Goal: Use online tool/utility: Utilize a website feature to perform a specific function

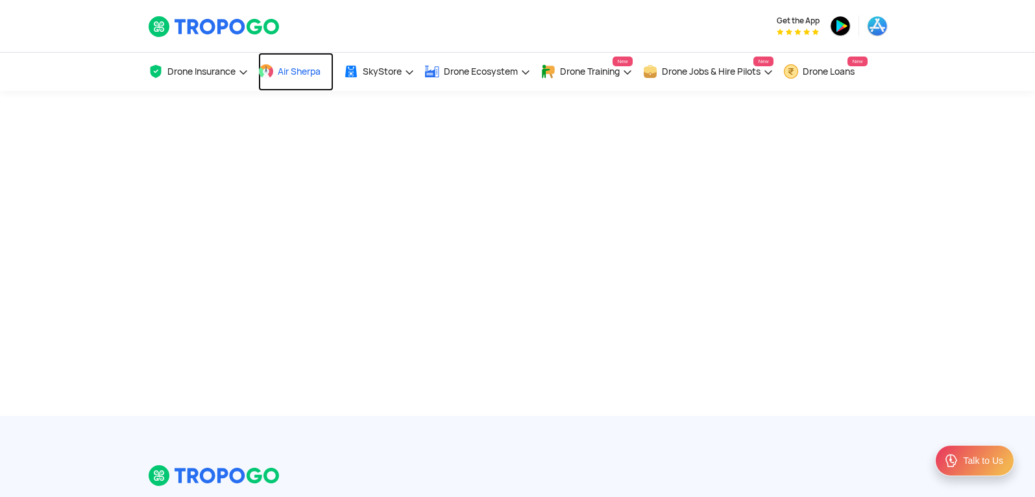
click at [276, 68] on link "Air Sherpa" at bounding box center [295, 72] width 75 height 38
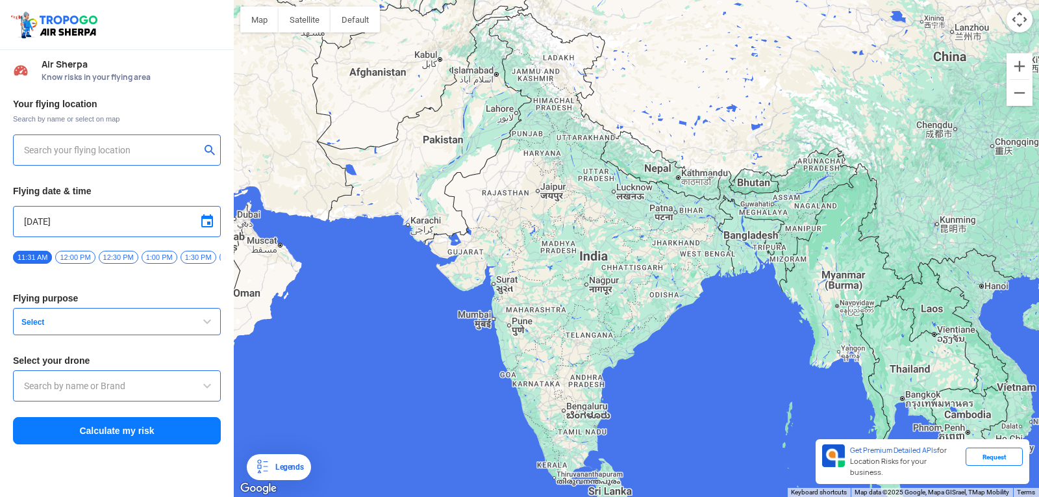
click at [656, 327] on div at bounding box center [636, 248] width 805 height 497
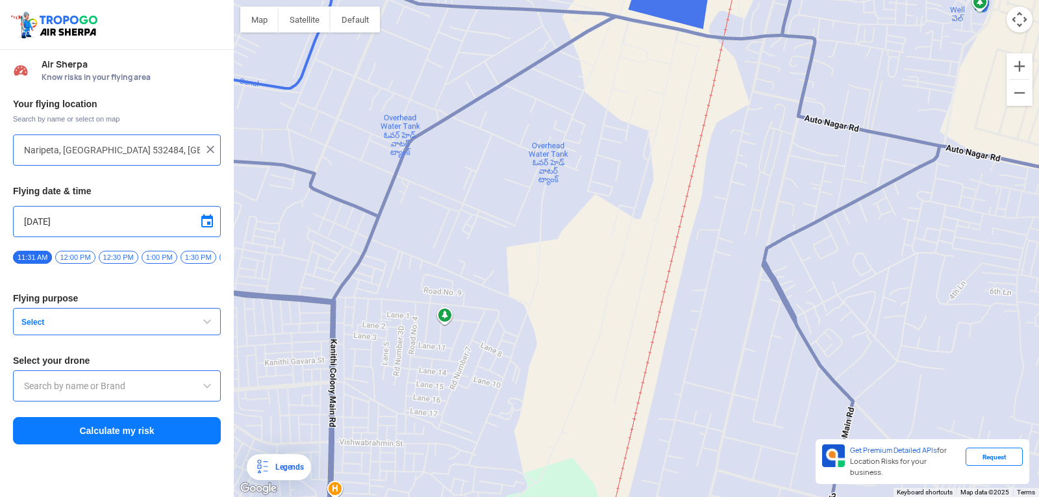
drag, startPoint x: 1034, startPoint y: 416, endPoint x: 472, endPoint y: 527, distance: 573.0
click at [472, 496] on html "Location Risk Score Air Sherpa Know risks in your flying area Your flying locat…" at bounding box center [519, 248] width 1039 height 497
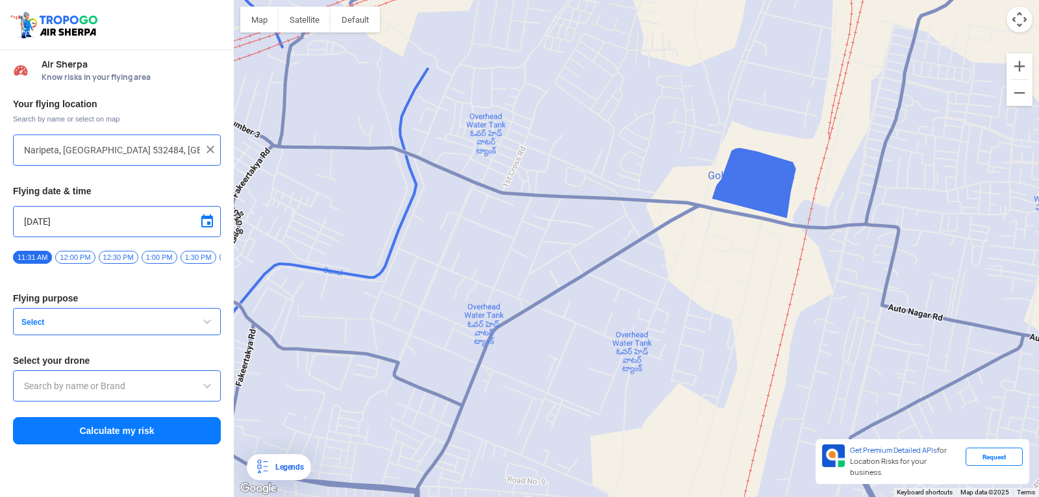
drag, startPoint x: 566, startPoint y: 188, endPoint x: 636, endPoint y: 378, distance: 202.7
click at [636, 378] on div at bounding box center [636, 248] width 805 height 497
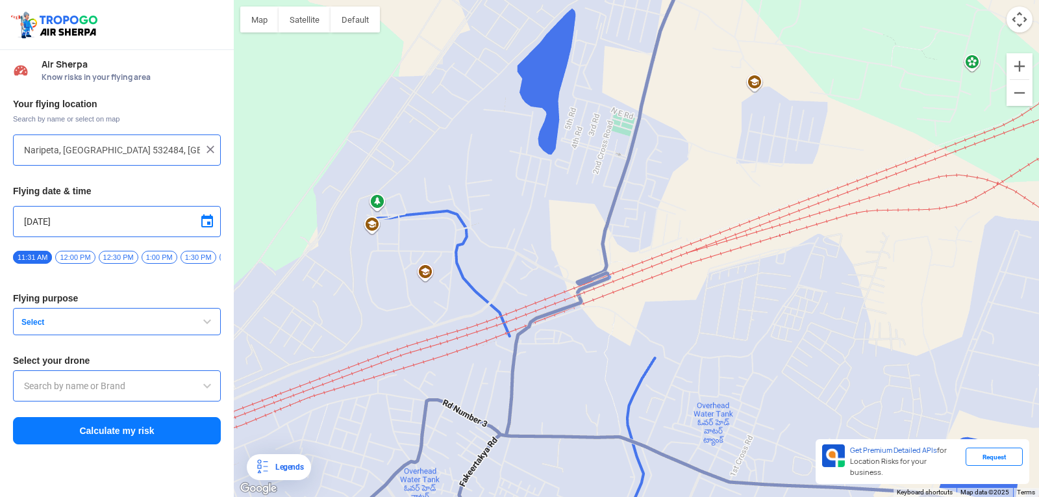
drag, startPoint x: 654, startPoint y: 194, endPoint x: 882, endPoint y: 484, distance: 368.4
click at [882, 484] on div at bounding box center [636, 248] width 805 height 497
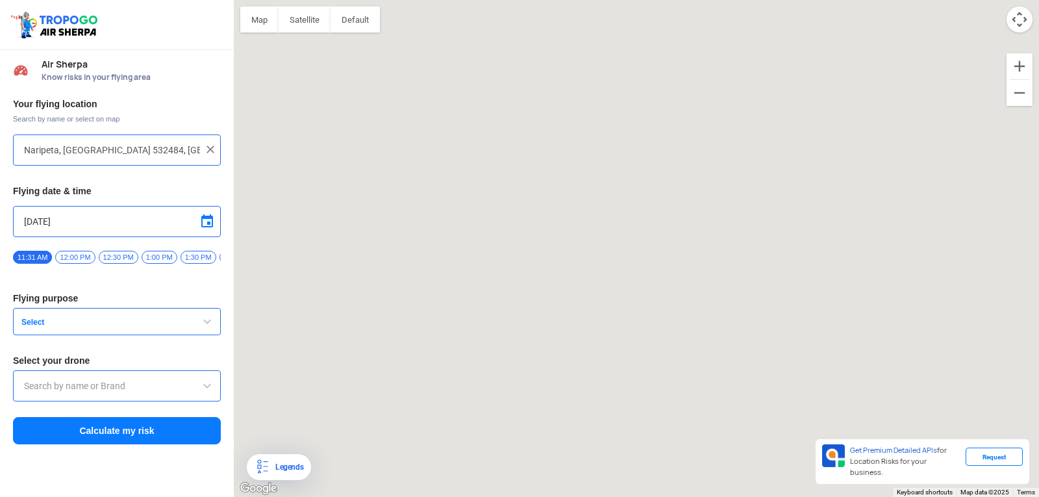
type input "144, Khattalwada, Wadgaon, Maharashtra 272176, India"
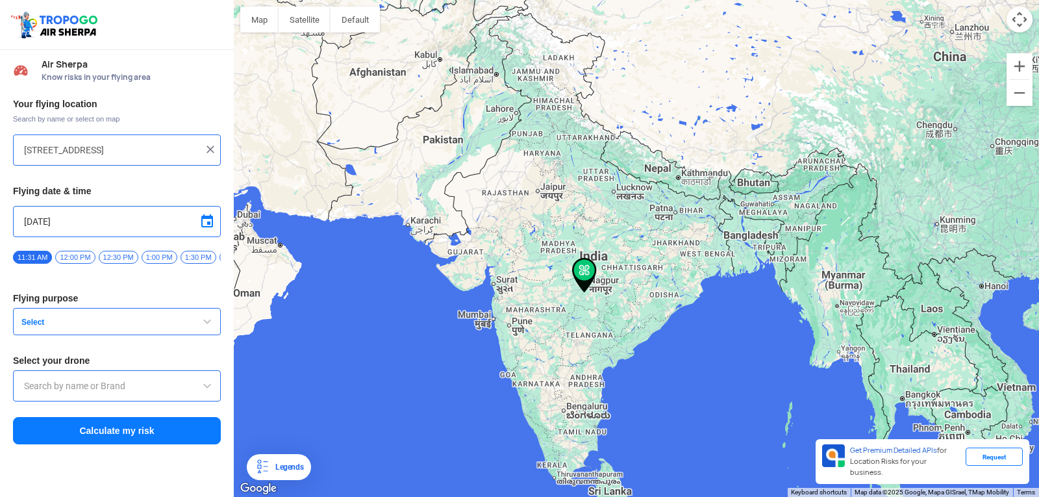
click at [108, 390] on input "text" at bounding box center [117, 386] width 186 height 16
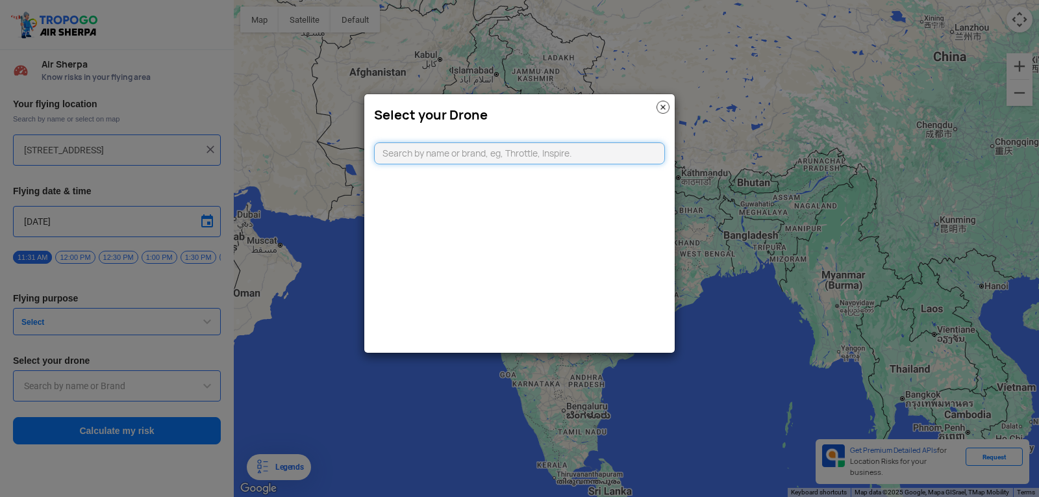
type input "o"
type input "v"
click at [669, 111] on img at bounding box center [662, 107] width 13 height 13
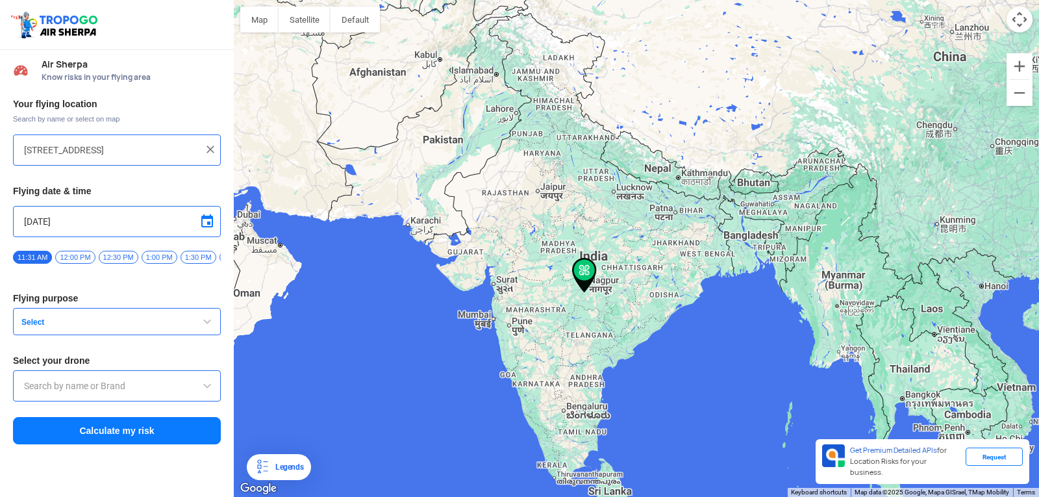
click at [88, 149] on input "144, Khattalwada, Wadgaon, Maharashtra 272176, India" at bounding box center [112, 150] width 176 height 16
click at [213, 150] on img at bounding box center [210, 149] width 13 height 13
click at [156, 134] on div at bounding box center [117, 149] width 208 height 31
click at [157, 148] on input "text" at bounding box center [112, 150] width 176 height 16
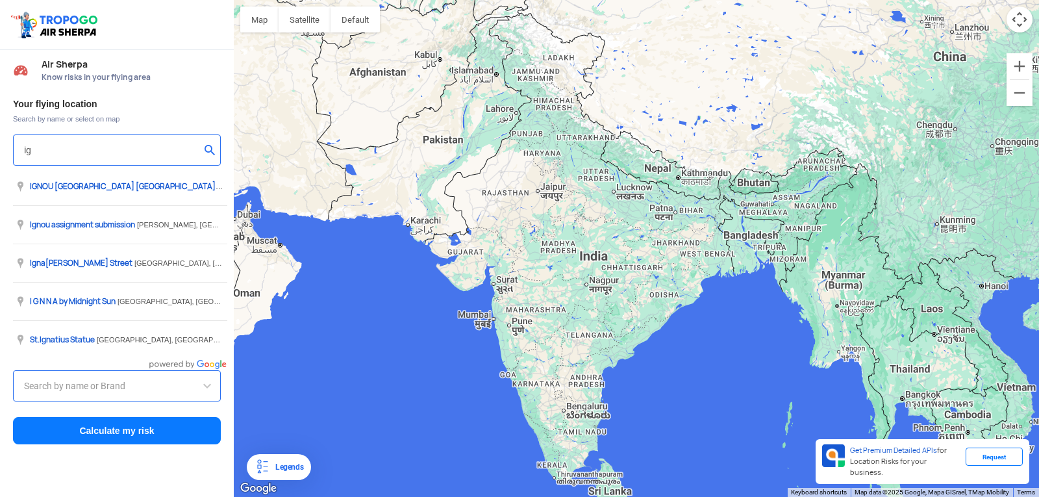
type input "i"
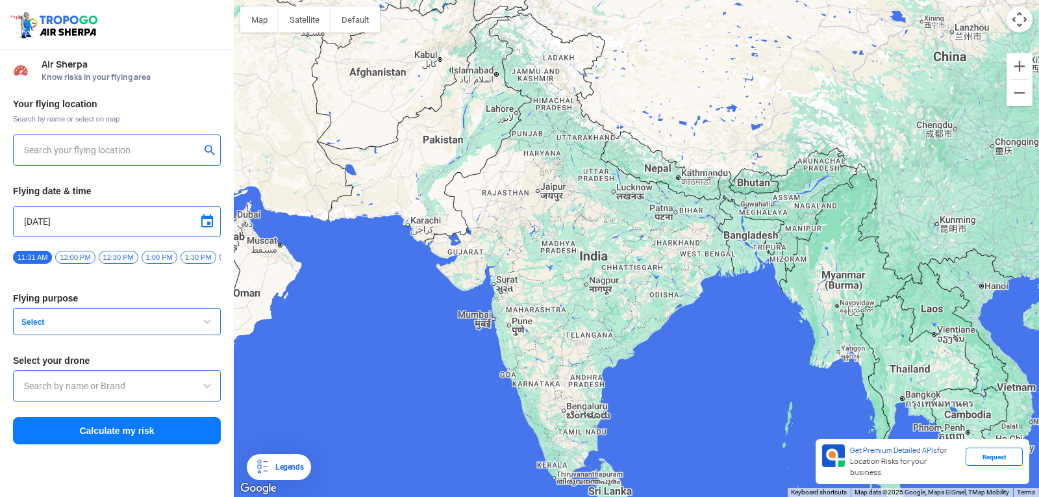
type input "s"
type input "Block D, Visakhapatnam, Andhra Pradesh 530049, India"
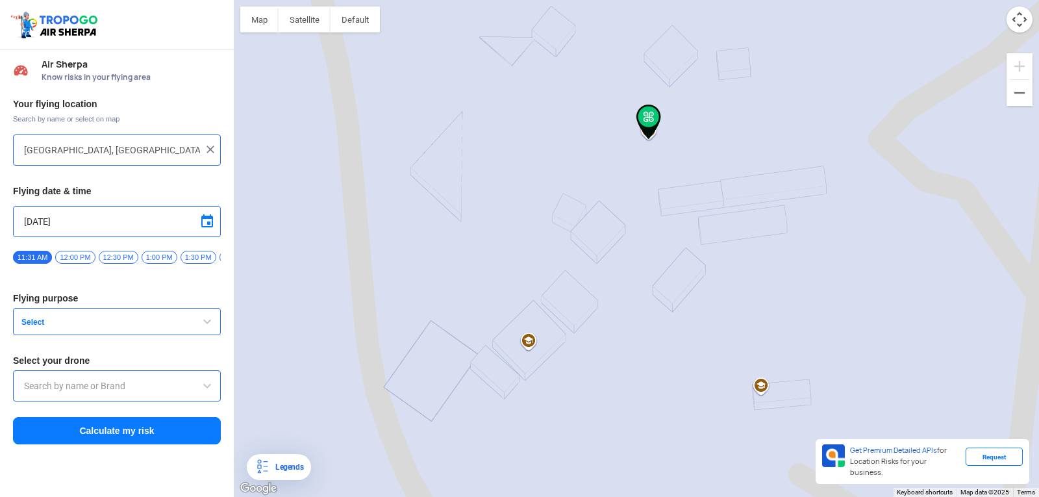
click at [650, 141] on div at bounding box center [636, 248] width 805 height 497
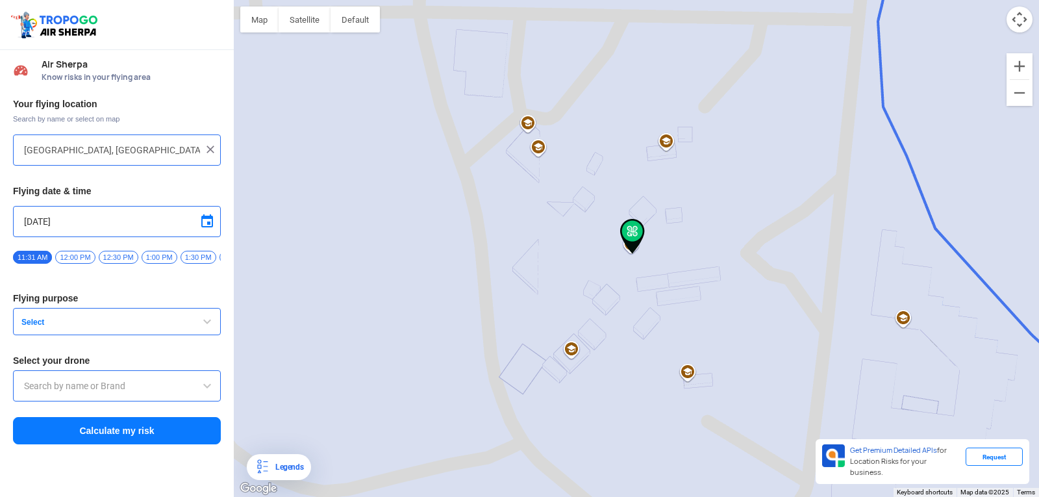
click at [167, 212] on div "9/13/2025" at bounding box center [117, 221] width 208 height 31
click at [89, 213] on div "9/13/2025" at bounding box center [117, 221] width 208 height 31
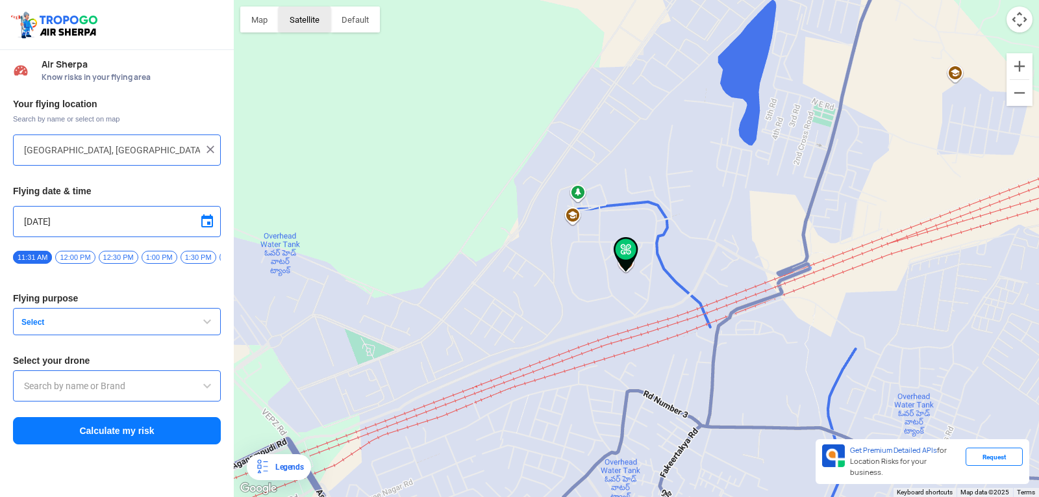
click at [314, 26] on button "Satellite" at bounding box center [304, 19] width 52 height 26
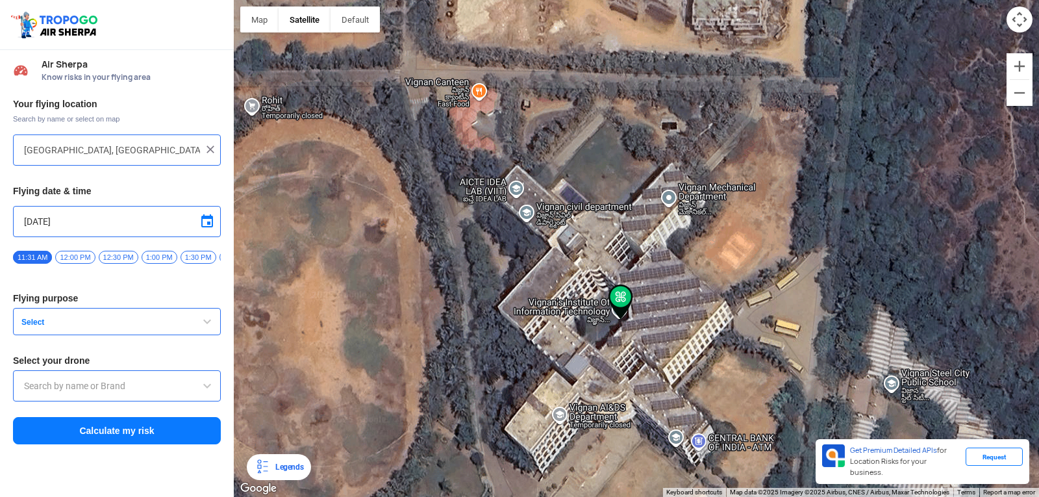
click at [173, 399] on div at bounding box center [117, 385] width 208 height 31
click at [172, 393] on input "text" at bounding box center [117, 386] width 186 height 16
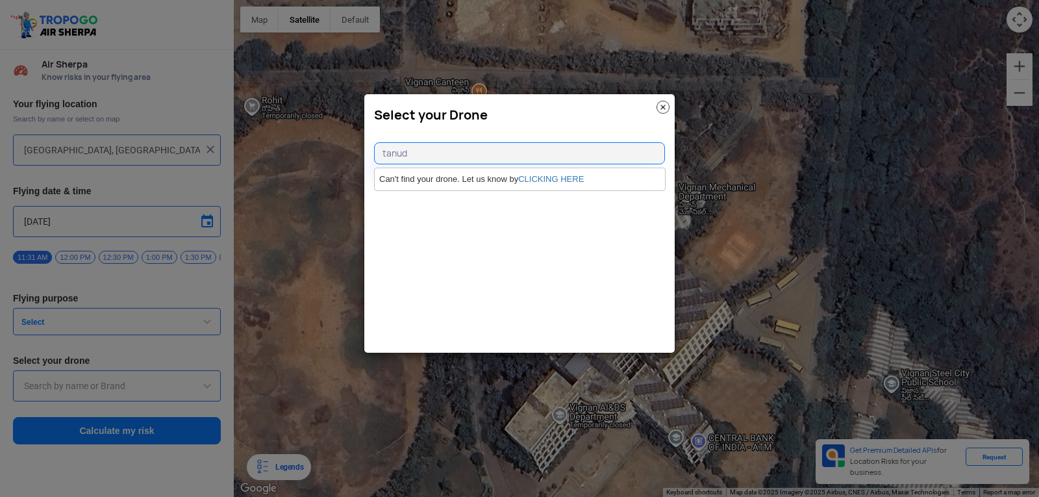
click at [342, 220] on modal-container "Select your Drone tanud Can't find your drone. Let us know by CLICKING HERE" at bounding box center [519, 248] width 1039 height 497
click at [421, 142] on input "tanud" at bounding box center [519, 153] width 291 height 22
type input "t"
click at [666, 106] on img at bounding box center [662, 107] width 13 height 13
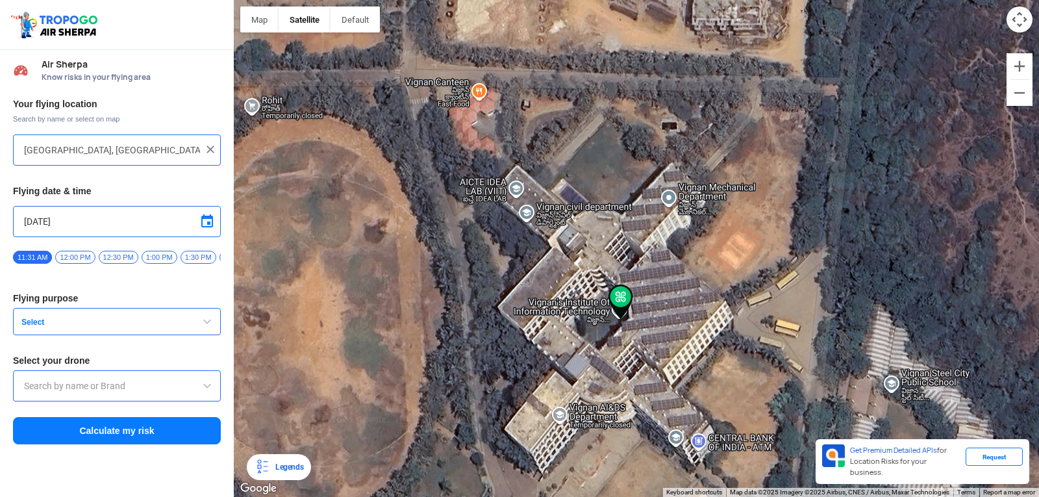
click at [158, 333] on button "Select" at bounding box center [117, 321] width 208 height 27
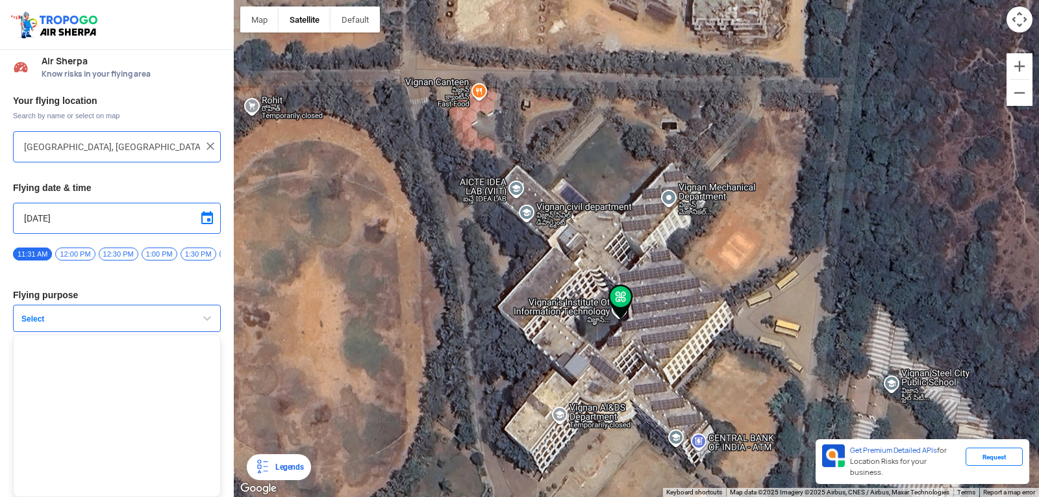
scroll to position [8, 0]
click at [203, 311] on span "button" at bounding box center [207, 318] width 16 height 16
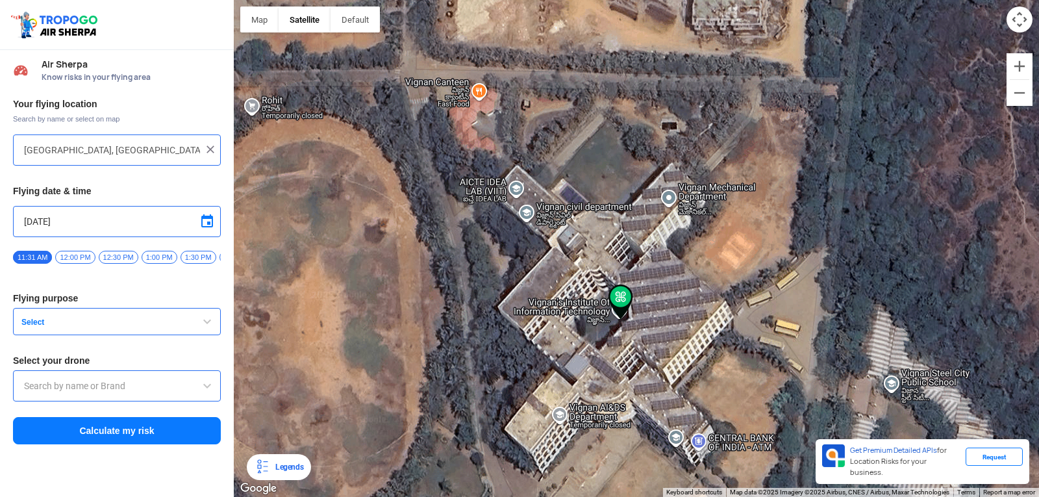
scroll to position [0, 0]
click at [112, 393] on input "text" at bounding box center [117, 386] width 186 height 16
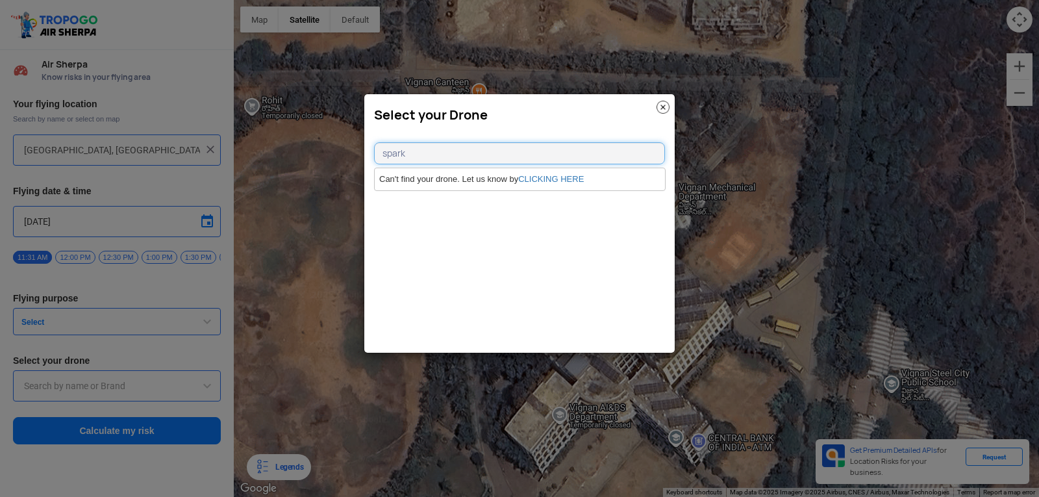
type input "spark"
click at [581, 179] on link "CLICKING HERE" at bounding box center [551, 179] width 66 height 10
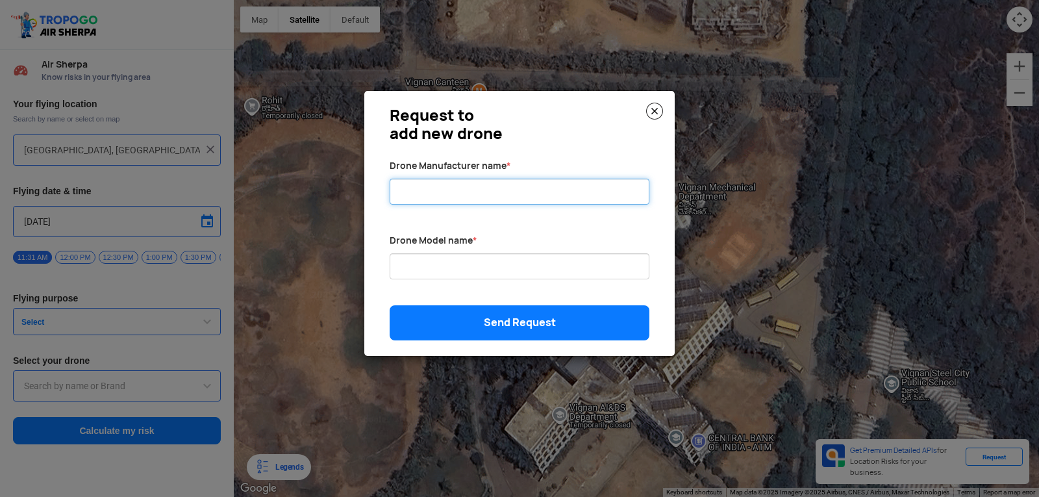
click at [578, 187] on input "Drone Manufacturer name *" at bounding box center [519, 192] width 260 height 26
click at [655, 114] on img at bounding box center [654, 111] width 17 height 17
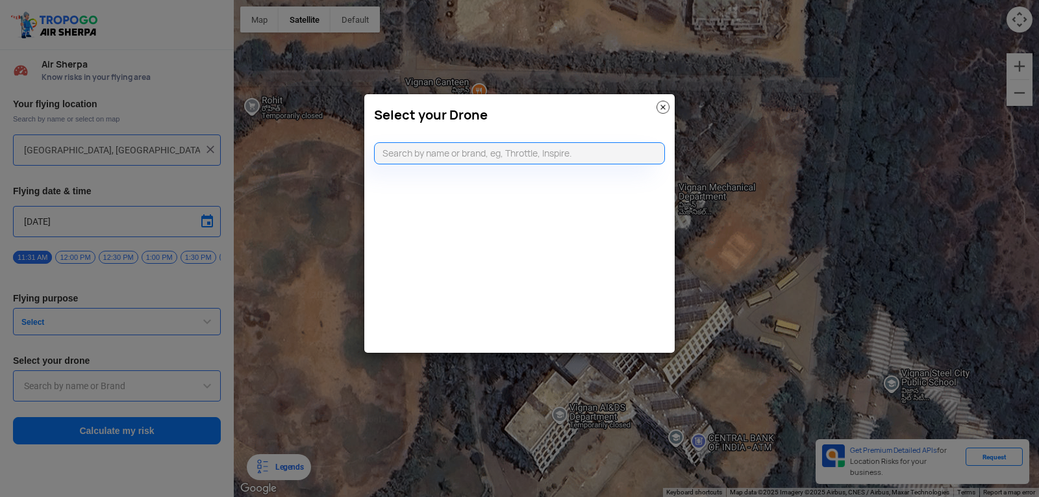
click at [444, 165] on div "Select your Drone" at bounding box center [520, 223] width 312 height 260
click at [457, 162] on input "text" at bounding box center [519, 153] width 291 height 22
type input "spark"
click at [537, 177] on link "CLICKING HERE" at bounding box center [551, 179] width 66 height 10
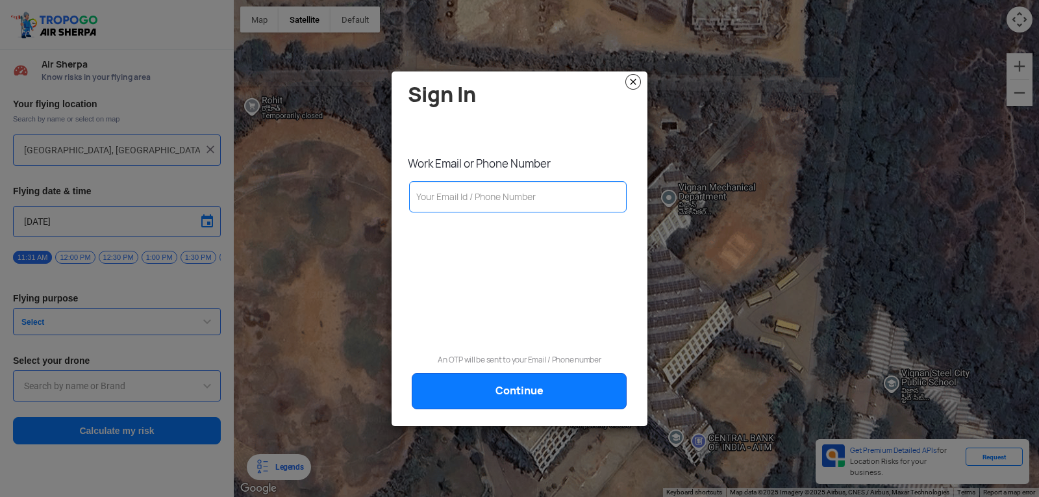
click at [624, 77] on div "Sign In Work Email or Phone Number An OTP will be sent to your Email / Phone nu…" at bounding box center [519, 248] width 256 height 354
click at [630, 77] on img at bounding box center [633, 82] width 16 height 16
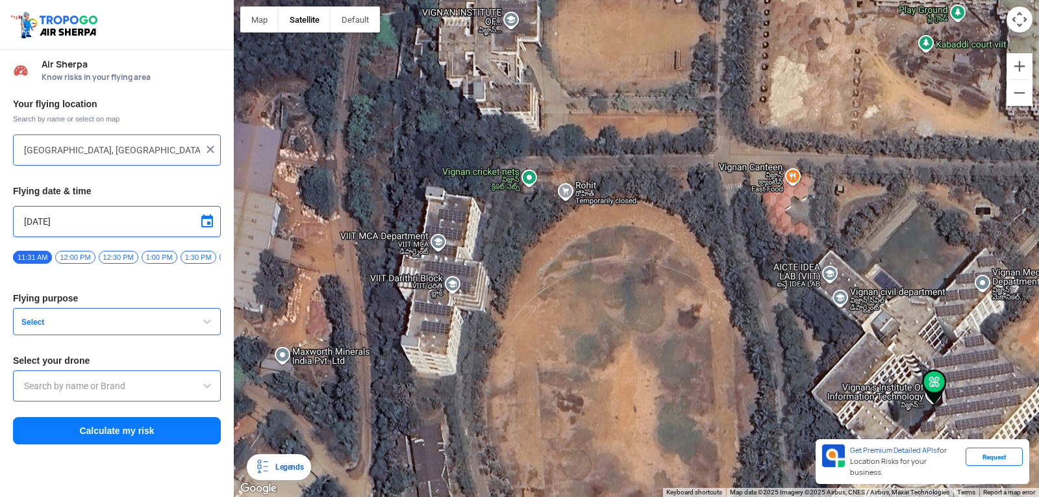
click at [169, 335] on button "Select" at bounding box center [117, 321] width 208 height 27
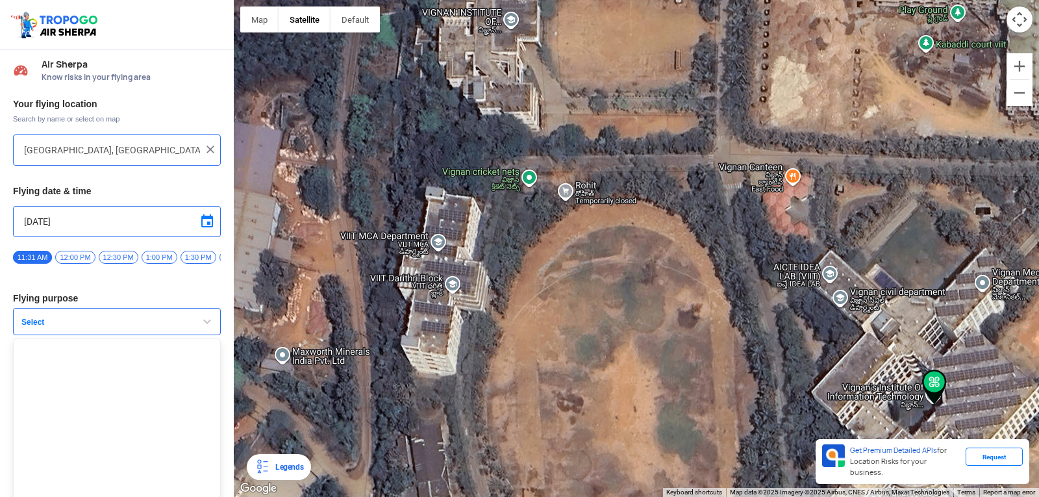
click at [208, 329] on span "button" at bounding box center [207, 322] width 16 height 16
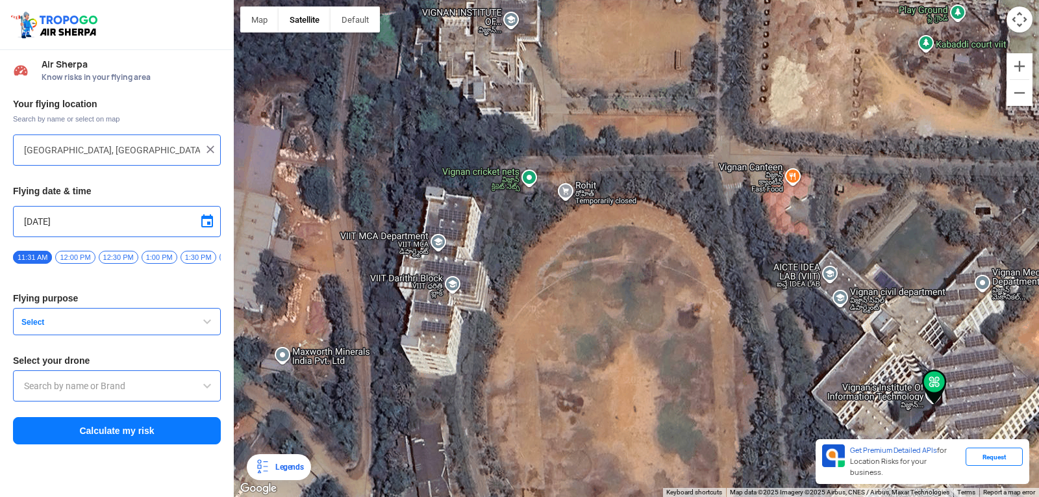
click at [160, 393] on input "text" at bounding box center [117, 386] width 186 height 16
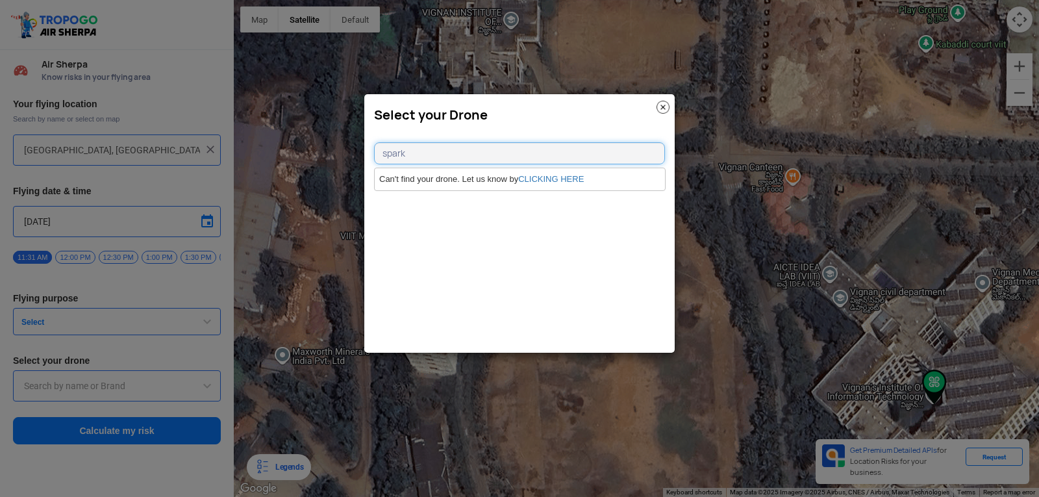
type input "spark"
click at [523, 177] on link "CLICKING HERE" at bounding box center [551, 179] width 66 height 10
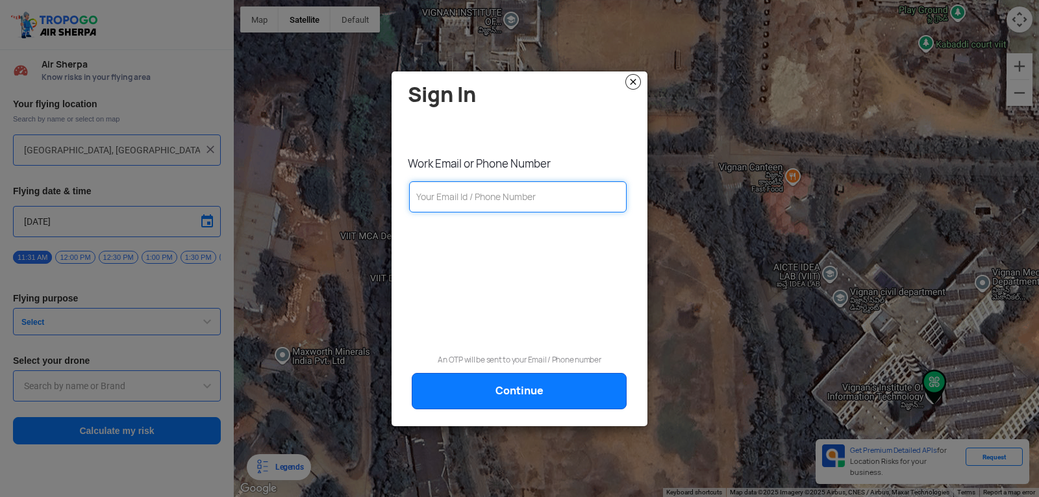
click at [480, 197] on input "text" at bounding box center [517, 196] width 217 height 31
click at [634, 81] on img at bounding box center [633, 82] width 16 height 16
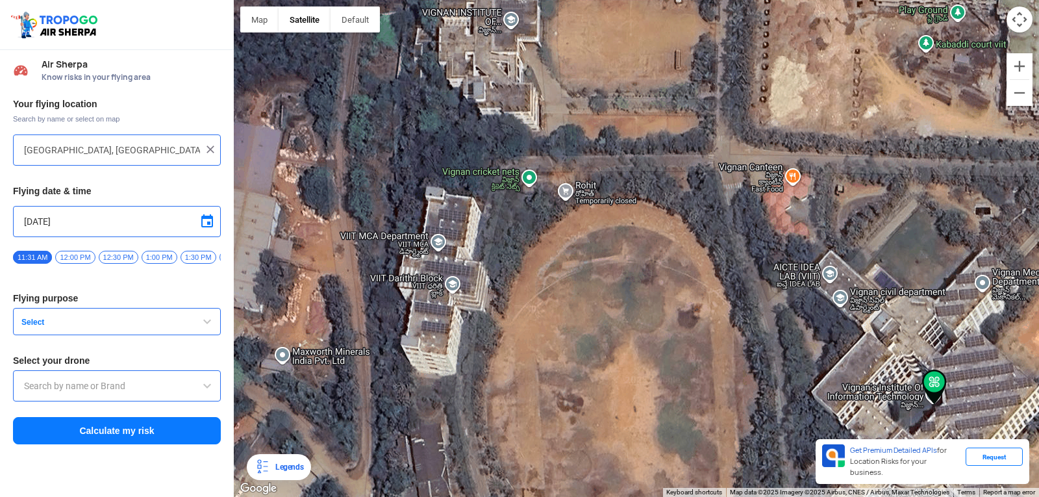
click at [85, 444] on button "Calculate my risk" at bounding box center [117, 430] width 208 height 27
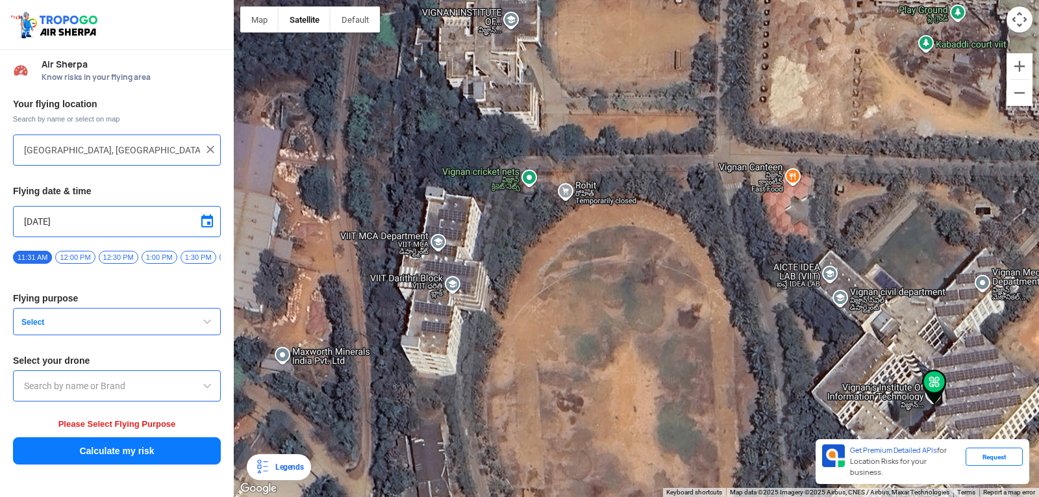
click at [168, 333] on button "Select" at bounding box center [117, 321] width 208 height 27
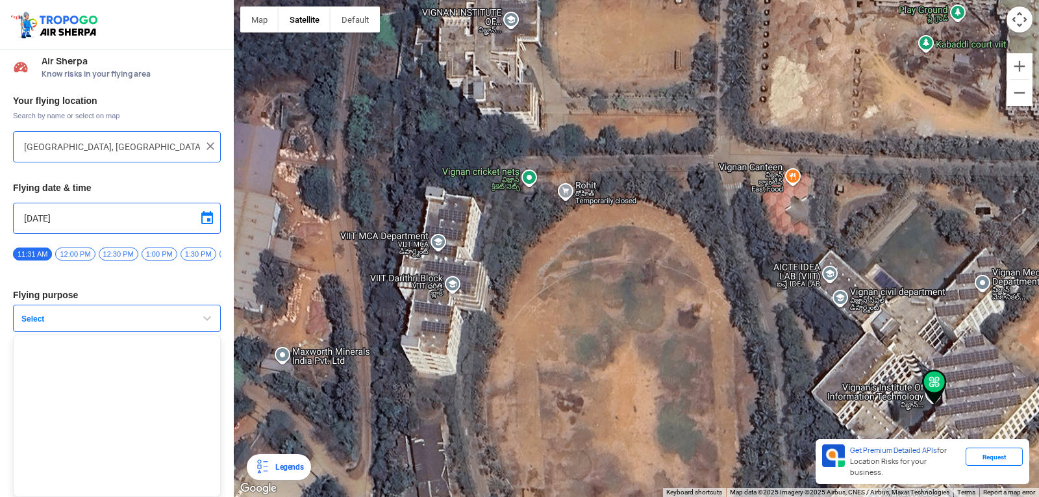
scroll to position [8, 0]
click at [104, 319] on span "Select" at bounding box center [97, 319] width 162 height 10
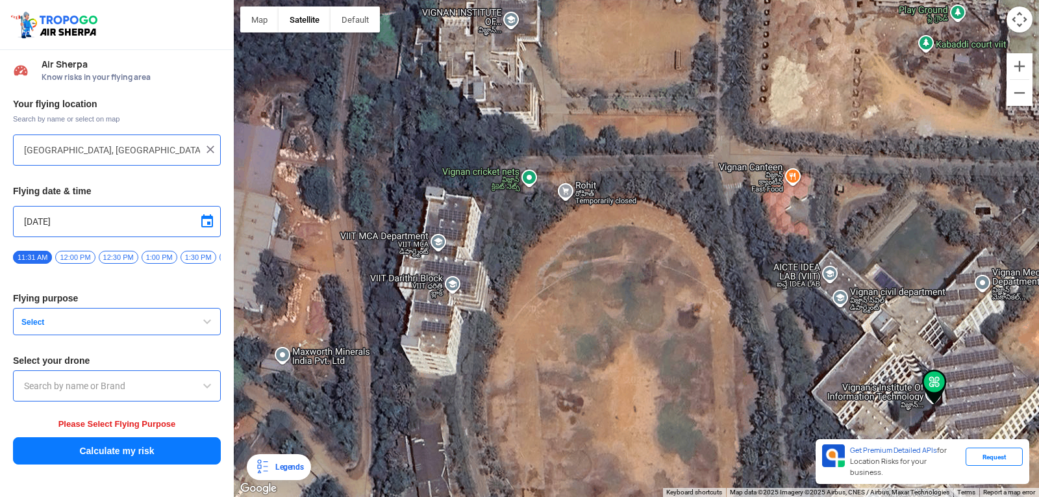
click at [104, 319] on button "Select" at bounding box center [117, 321] width 208 height 27
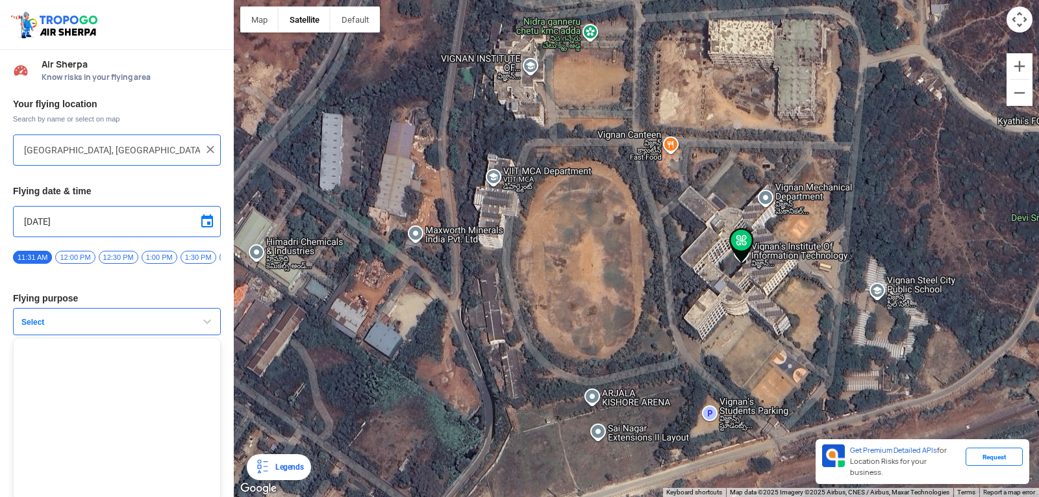
drag, startPoint x: 761, startPoint y: 395, endPoint x: 656, endPoint y: 260, distance: 171.5
click at [656, 260] on div at bounding box center [636, 248] width 805 height 497
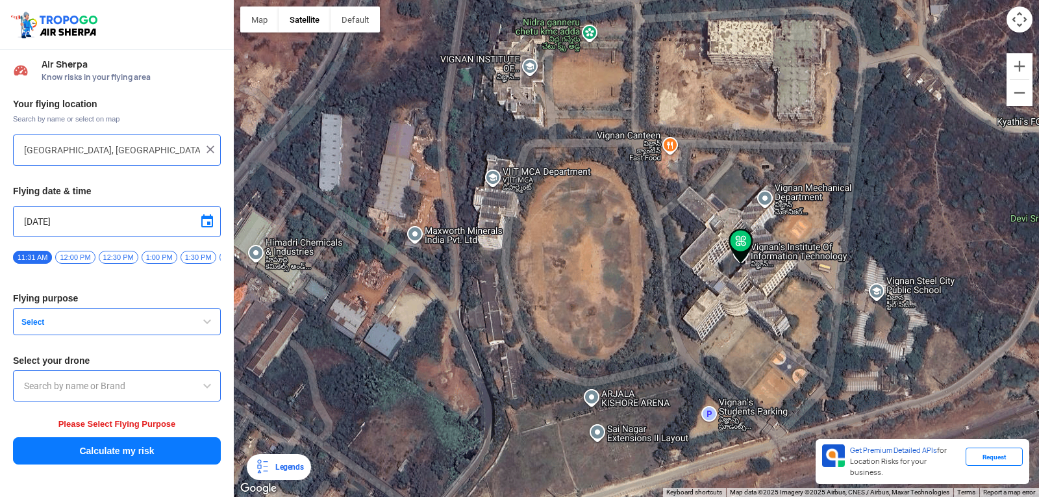
click at [181, 328] on button "Select" at bounding box center [117, 321] width 208 height 27
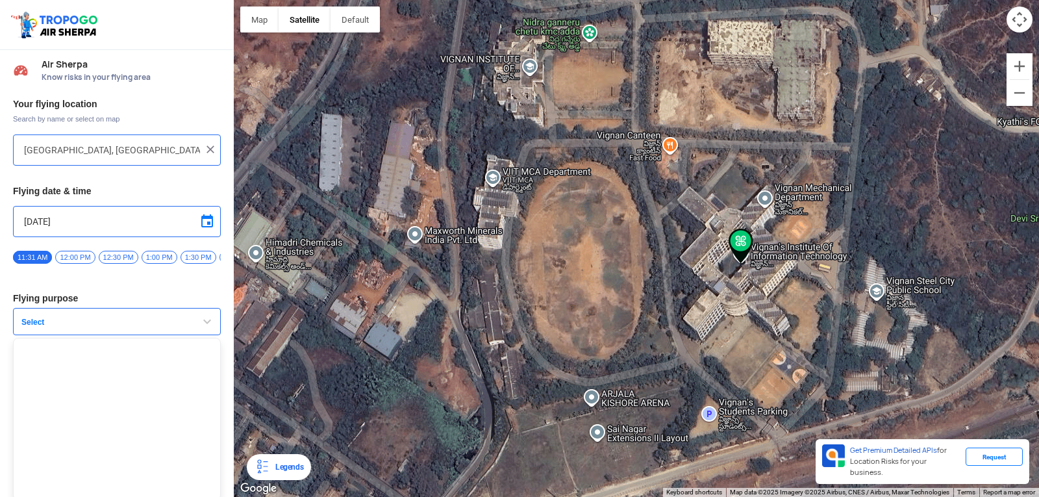
click at [77, 258] on span "12:00 PM" at bounding box center [75, 257] width 40 height 13
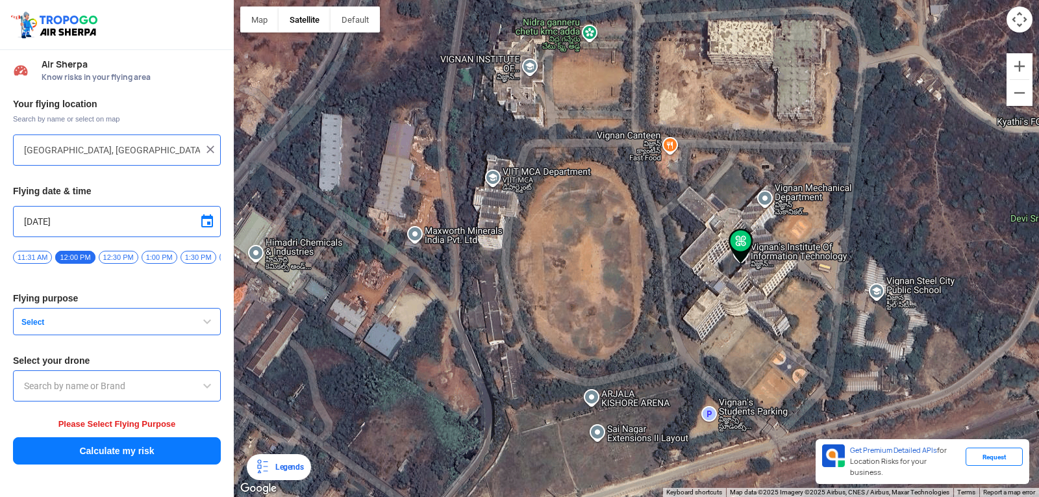
click at [66, 327] on span "Select" at bounding box center [97, 322] width 162 height 10
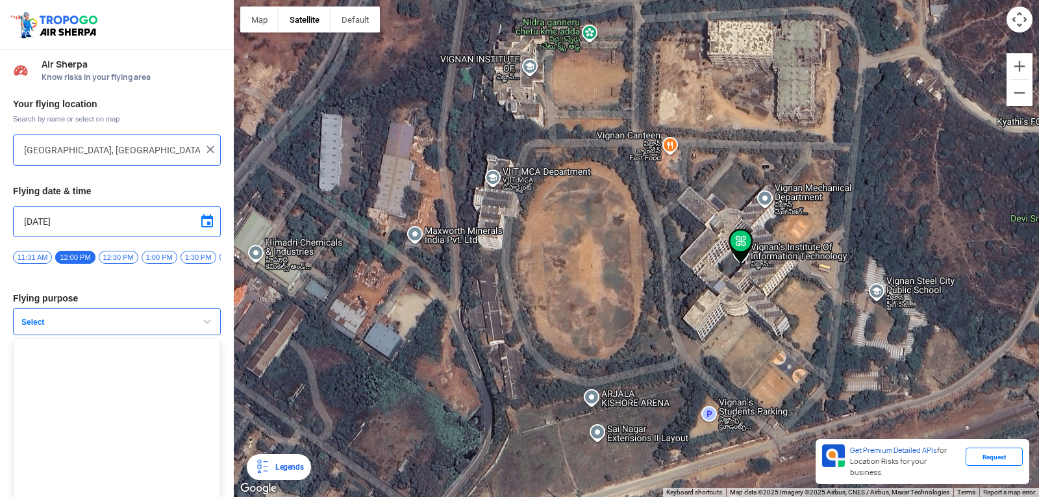
click at [66, 327] on span "Select" at bounding box center [97, 322] width 162 height 10
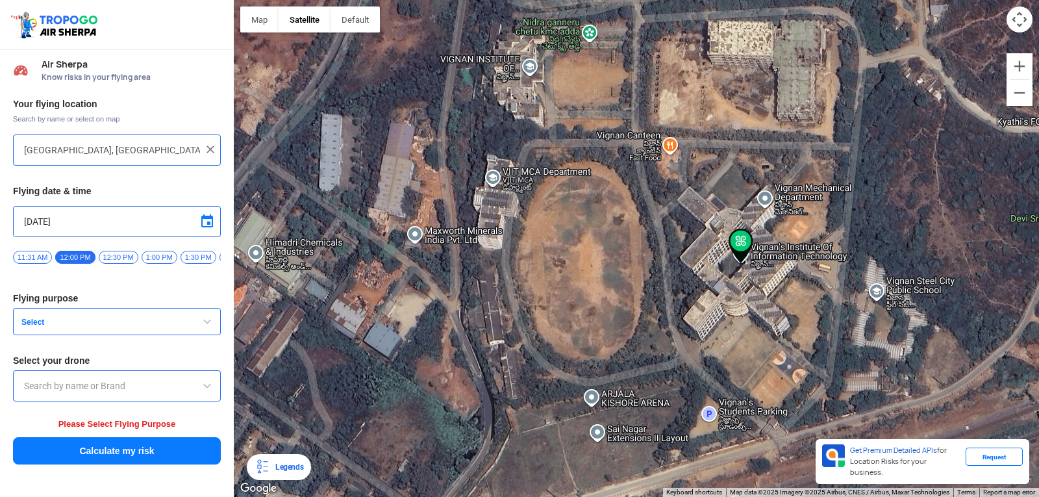
click at [127, 333] on button "Select" at bounding box center [117, 321] width 208 height 27
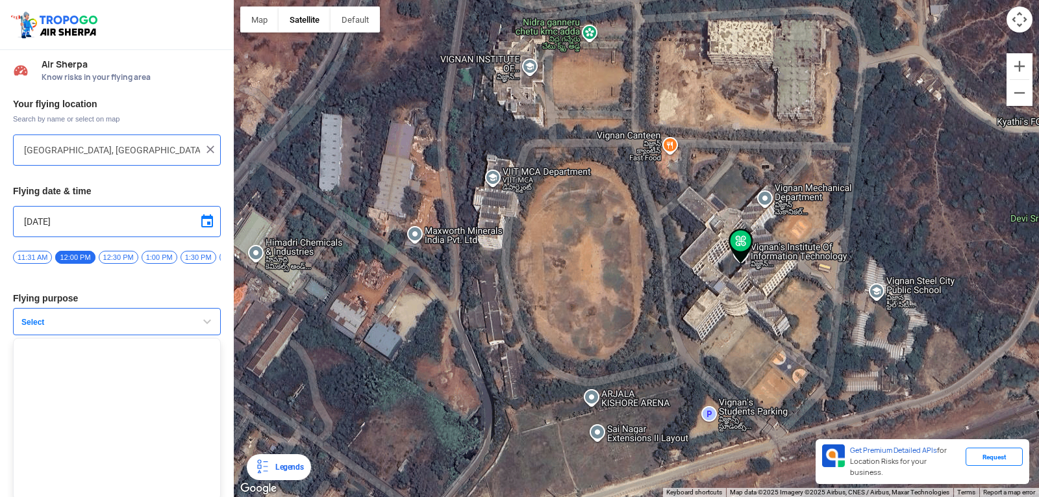
click at [69, 320] on button "Select" at bounding box center [117, 321] width 208 height 27
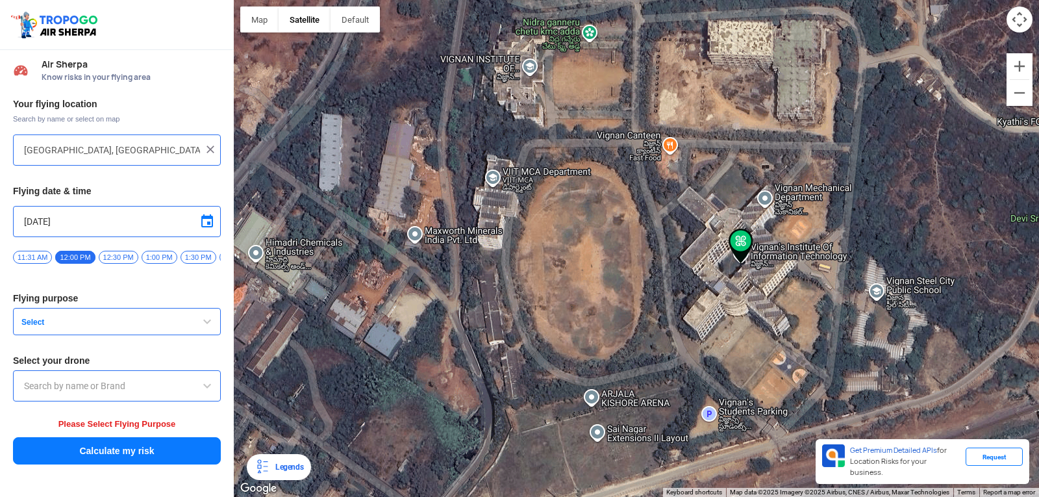
click at [205, 321] on span "button" at bounding box center [207, 322] width 16 height 16
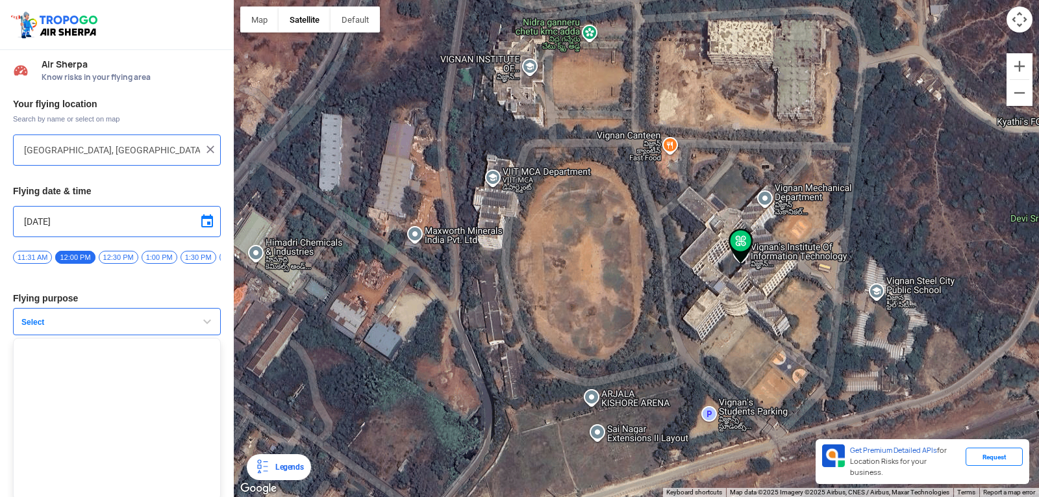
scroll to position [8, 0]
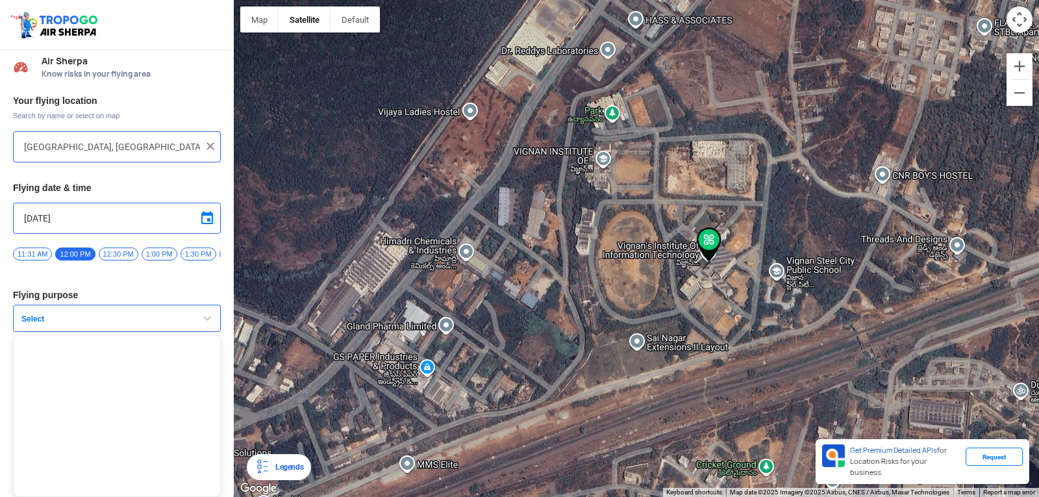
drag, startPoint x: 691, startPoint y: 33, endPoint x: 687, endPoint y: 156, distance: 122.7
click at [687, 156] on div at bounding box center [636, 248] width 805 height 497
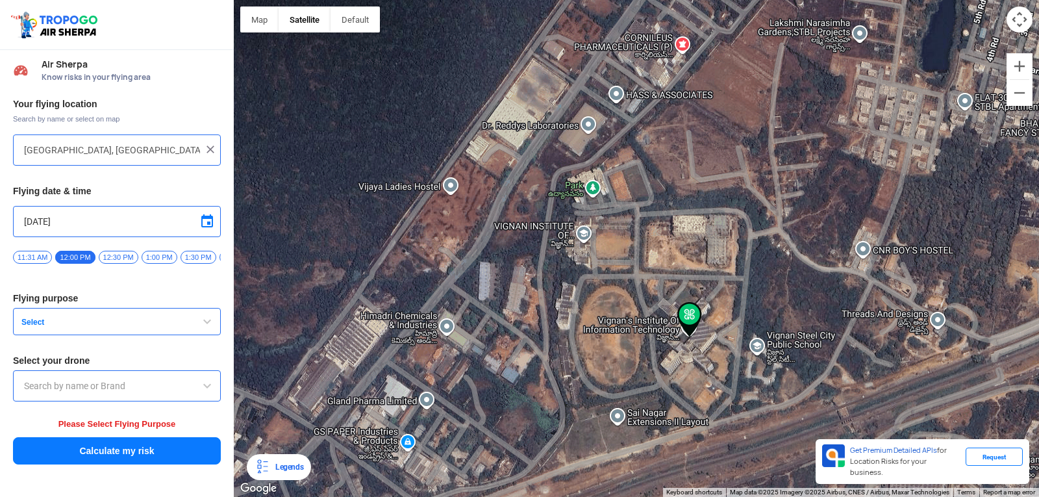
drag, startPoint x: 659, startPoint y: 119, endPoint x: 638, endPoint y: 195, distance: 79.4
click at [638, 195] on div at bounding box center [636, 248] width 805 height 497
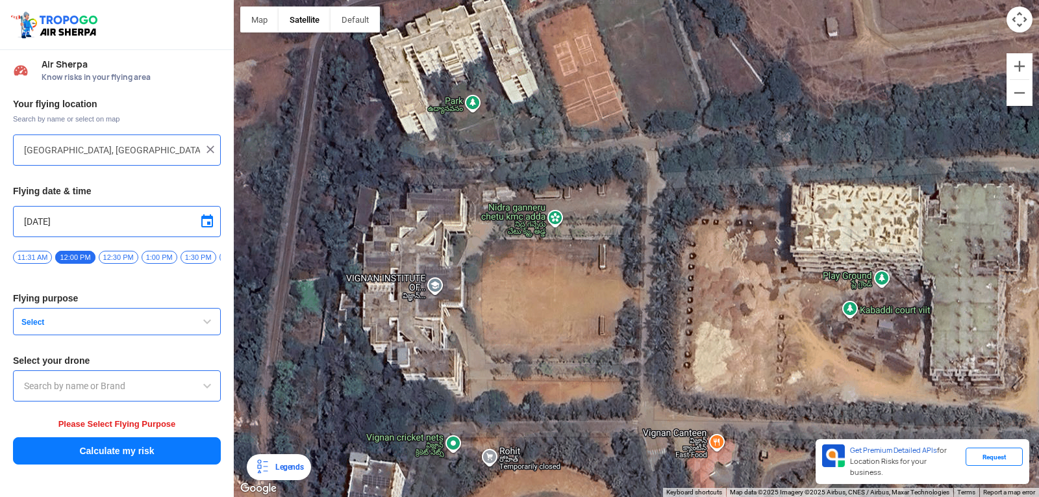
drag, startPoint x: 566, startPoint y: 365, endPoint x: 555, endPoint y: 306, distance: 60.1
click at [555, 306] on div at bounding box center [636, 248] width 805 height 497
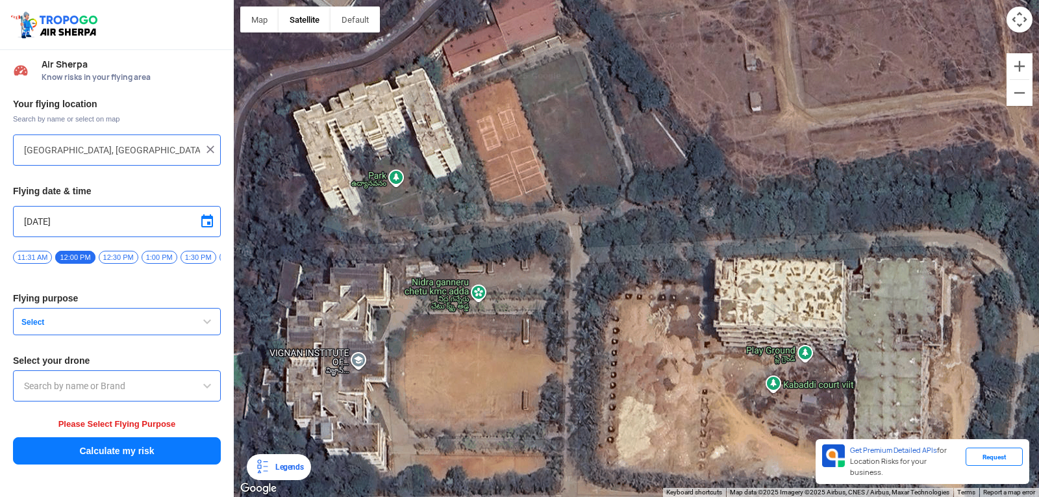
drag, startPoint x: 556, startPoint y: 255, endPoint x: 462, endPoint y: 330, distance: 120.1
click at [467, 330] on div at bounding box center [636, 248] width 805 height 497
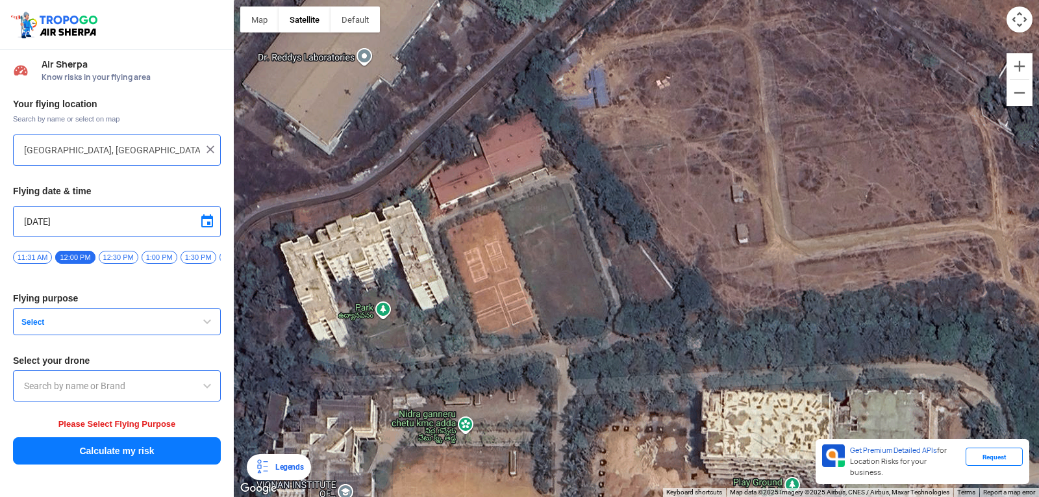
drag, startPoint x: 403, startPoint y: 197, endPoint x: 509, endPoint y: 223, distance: 108.8
click at [496, 274] on div at bounding box center [636, 248] width 805 height 497
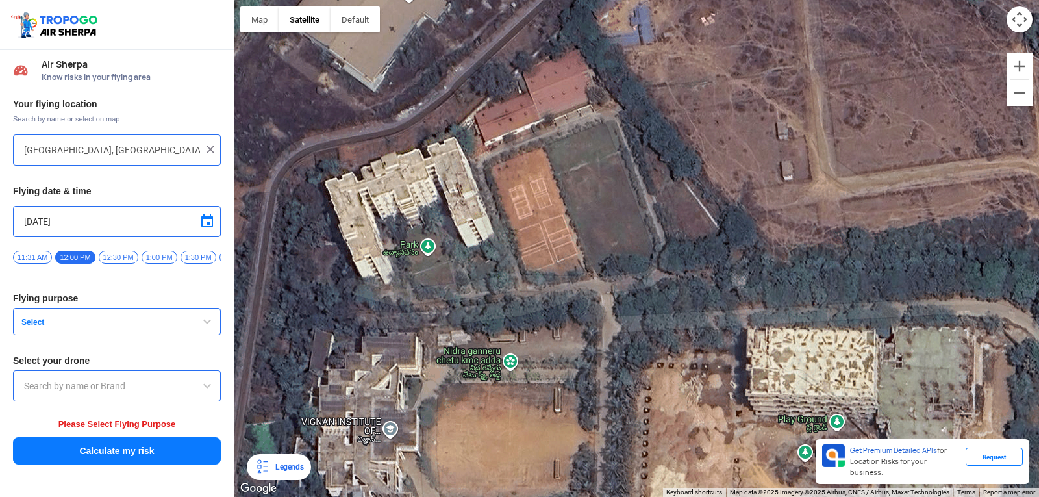
click at [504, 126] on div at bounding box center [636, 248] width 805 height 497
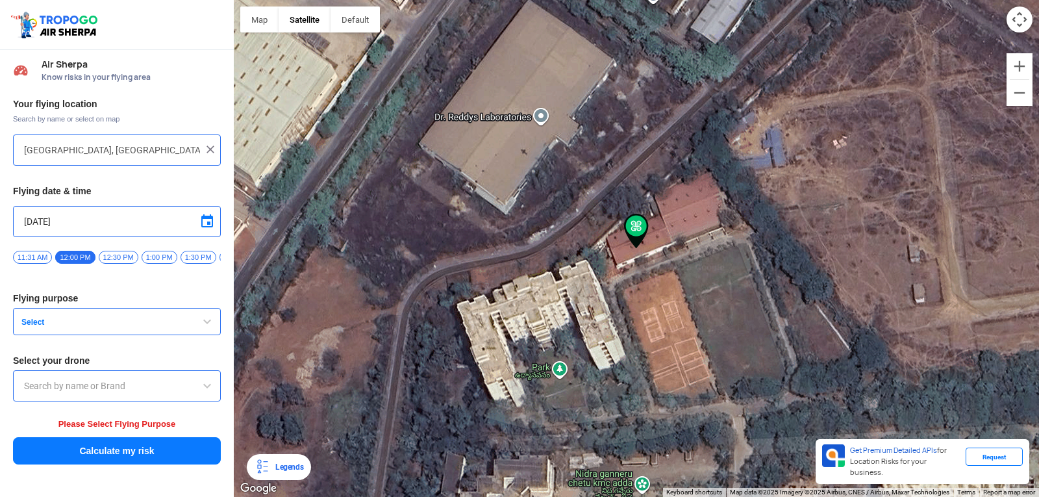
click at [588, 341] on div at bounding box center [636, 248] width 805 height 497
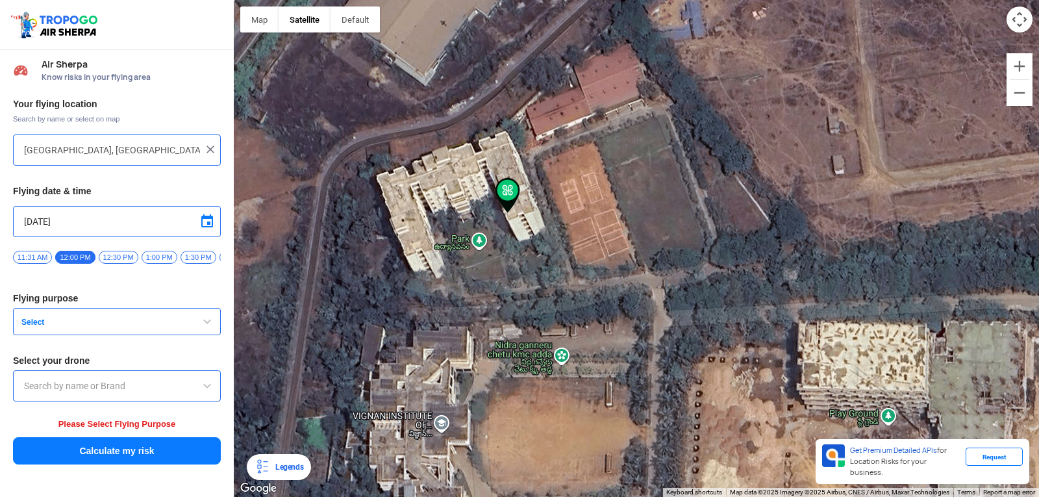
drag, startPoint x: 682, startPoint y: 332, endPoint x: 440, endPoint y: 264, distance: 251.7
click at [547, 299] on div at bounding box center [636, 248] width 805 height 497
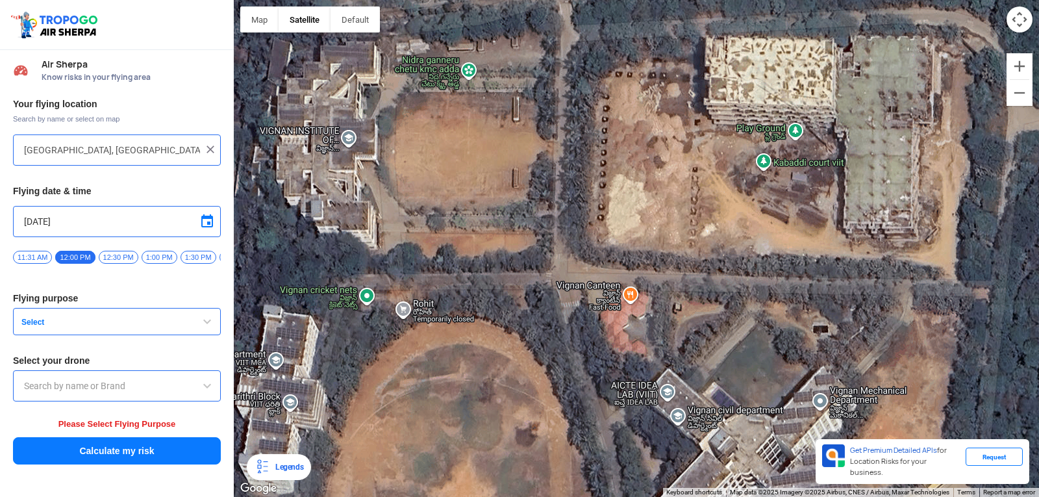
drag, startPoint x: 626, startPoint y: 306, endPoint x: 539, endPoint y: 17, distance: 301.7
click at [539, 17] on div at bounding box center [636, 248] width 805 height 497
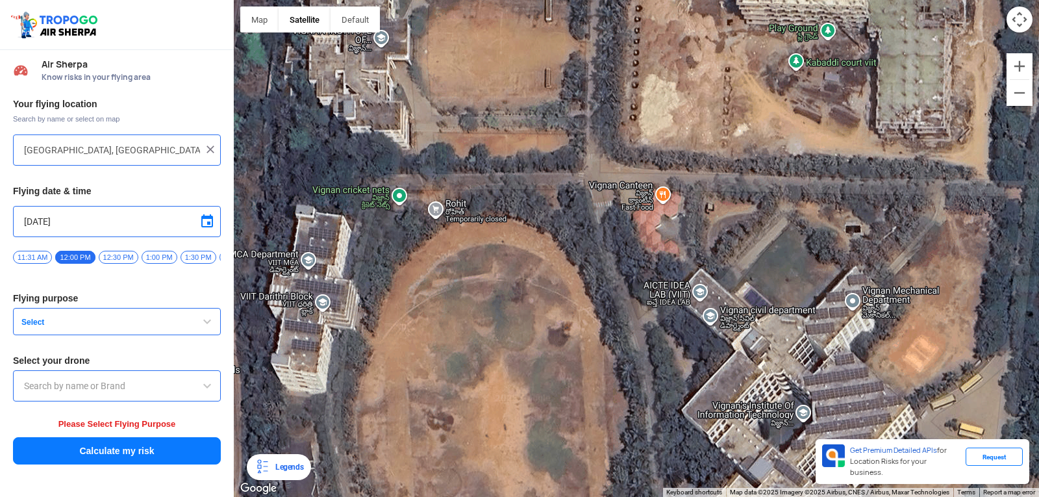
drag, startPoint x: 541, startPoint y: 209, endPoint x: 579, endPoint y: 98, distance: 117.2
click at [579, 98] on div at bounding box center [636, 248] width 805 height 497
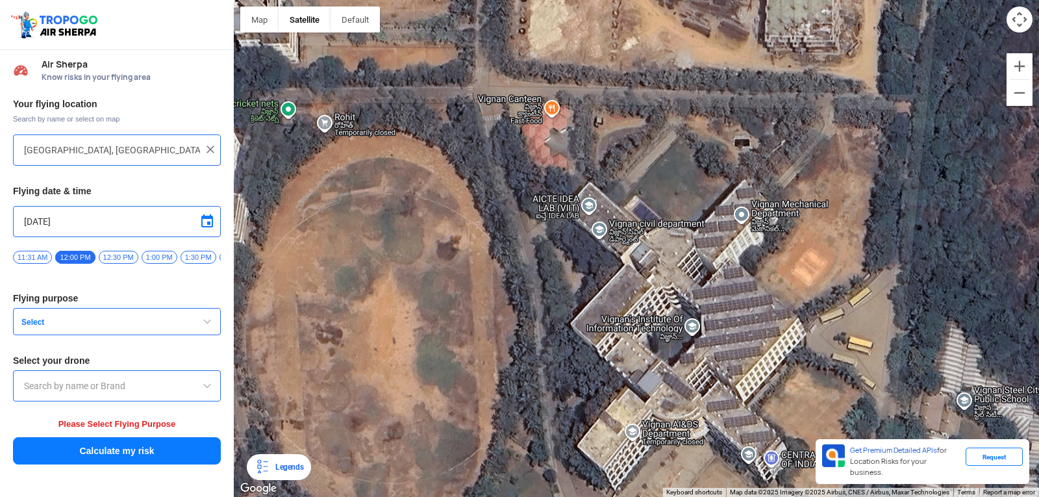
drag, startPoint x: 579, startPoint y: 97, endPoint x: 467, endPoint y: 10, distance: 142.4
click at [467, 10] on div at bounding box center [636, 248] width 805 height 497
